Goal: Information Seeking & Learning: Find specific page/section

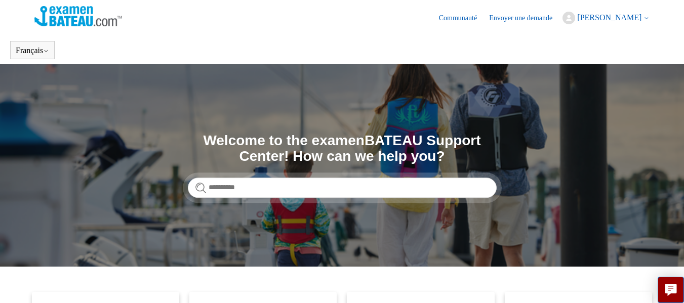
click at [620, 19] on span "[PERSON_NAME]" at bounding box center [609, 17] width 64 height 9
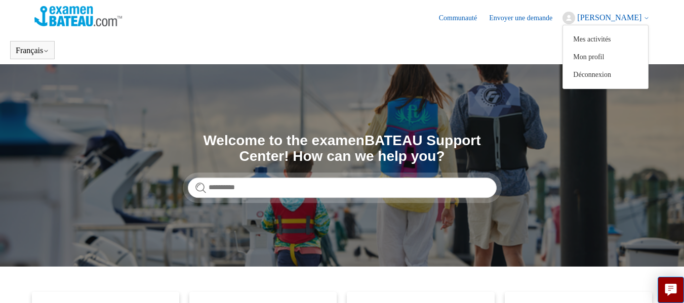
click at [347, 34] on header "Communauté Envoyer une demande Sébastien Lavallée Mes activités Mon profil Déco…" at bounding box center [342, 18] width 616 height 36
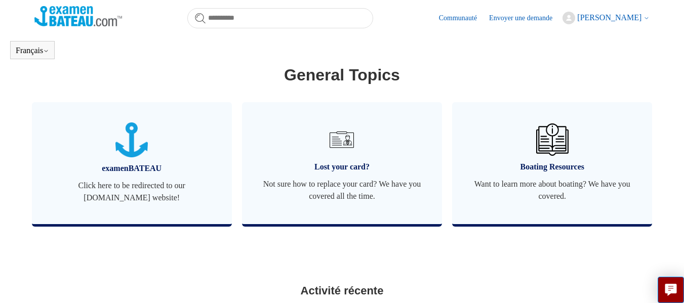
scroll to position [352, 0]
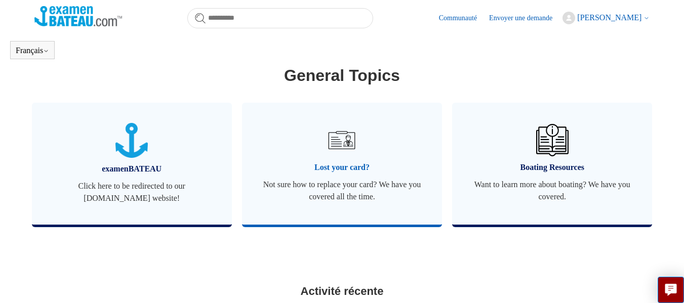
click at [354, 162] on span "Lost your card?" at bounding box center [342, 168] width 170 height 12
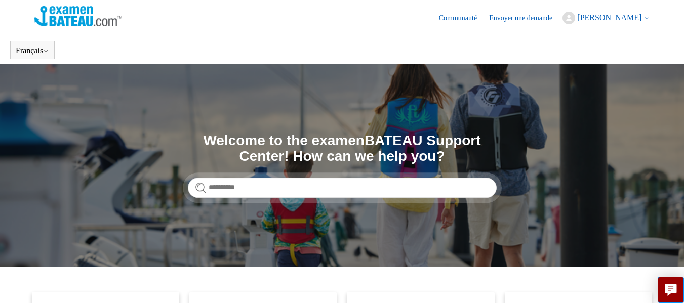
click at [74, 13] on img at bounding box center [78, 16] width 88 height 20
